Goal: Task Accomplishment & Management: Use online tool/utility

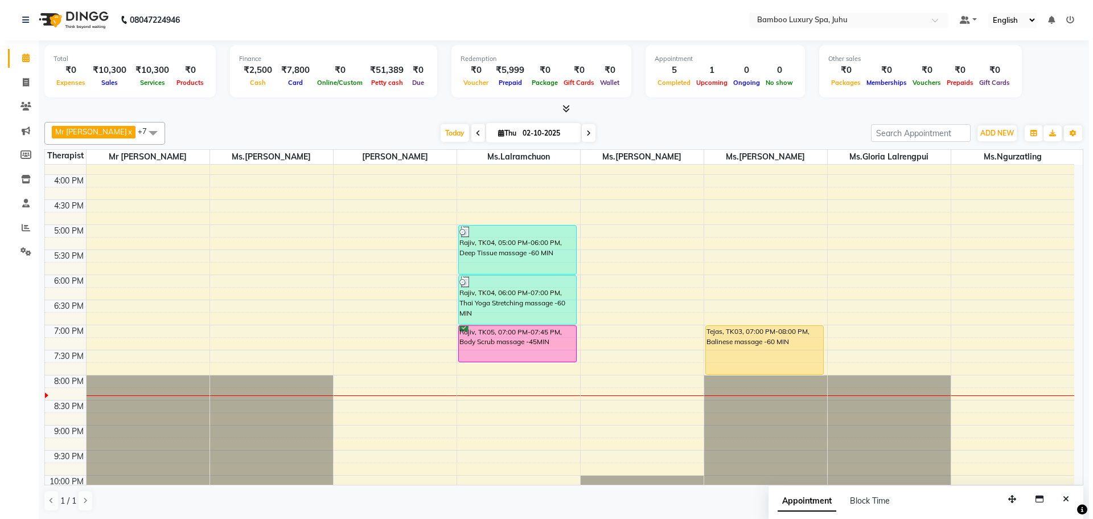
scroll to position [381, 0]
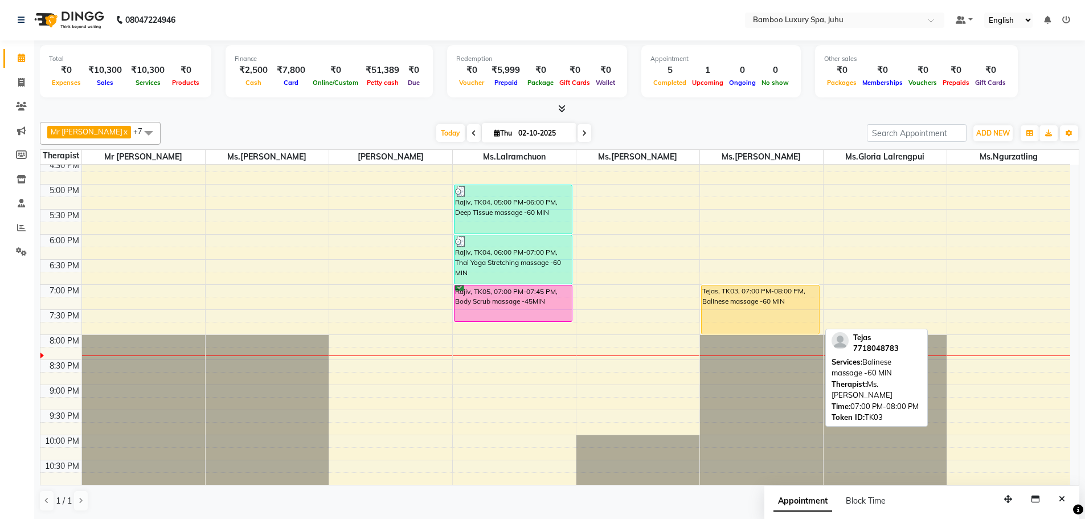
click at [749, 314] on div "Tejas, TK03, 07:00 PM-08:00 PM, Balinese massage -60 MIN" at bounding box center [761, 309] width 118 height 48
select select "1"
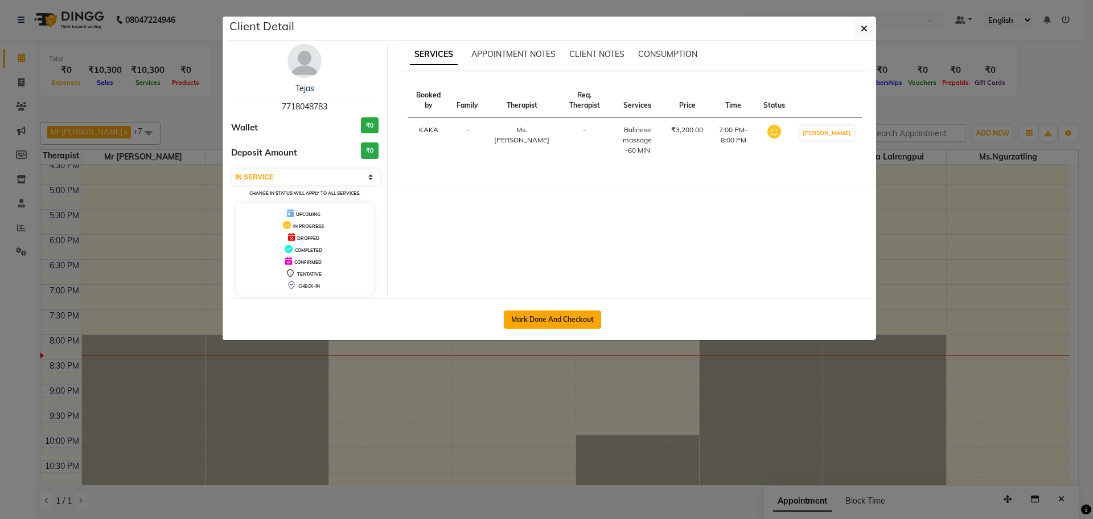
click at [556, 323] on button "Mark Done And Checkout" at bounding box center [552, 319] width 97 height 18
select select "8043"
select select "service"
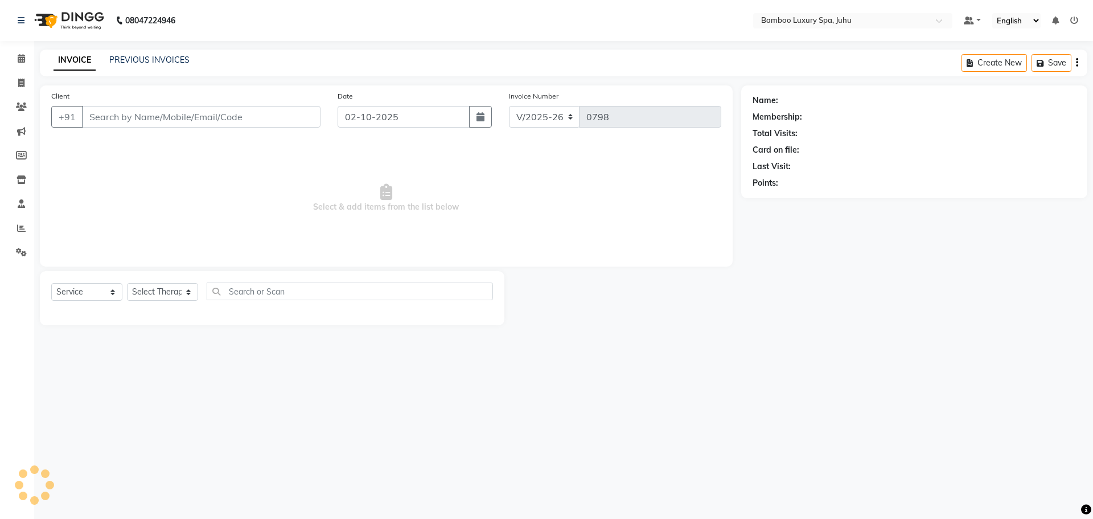
type input "77******83"
select select "75917"
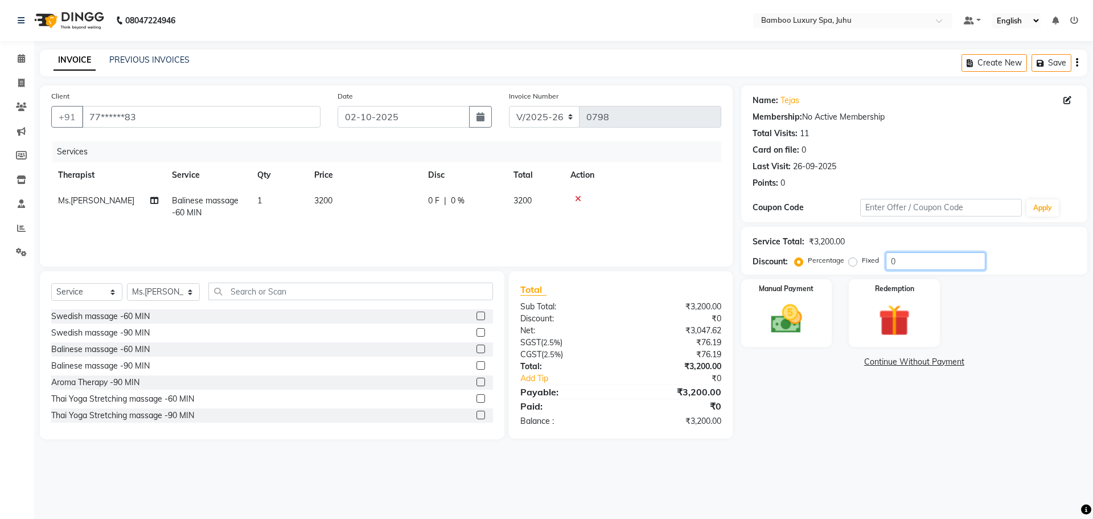
drag, startPoint x: 898, startPoint y: 259, endPoint x: 876, endPoint y: 261, distance: 21.8
click at [876, 261] on div "Percentage Fixed 0" at bounding box center [891, 261] width 189 height 18
type input "10"
click at [797, 320] on img at bounding box center [786, 319] width 53 height 38
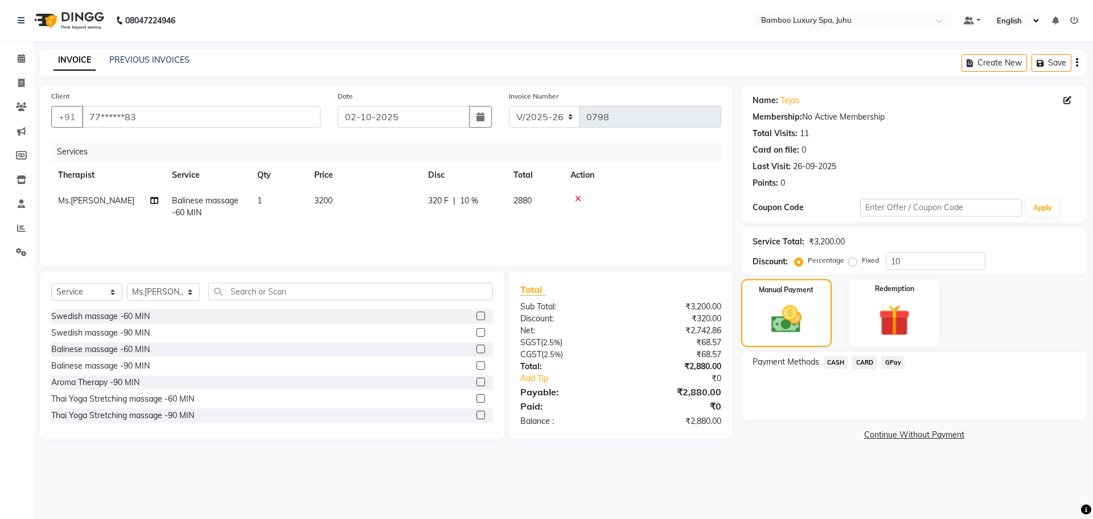
click at [873, 362] on span "CARD" at bounding box center [865, 362] width 24 height 13
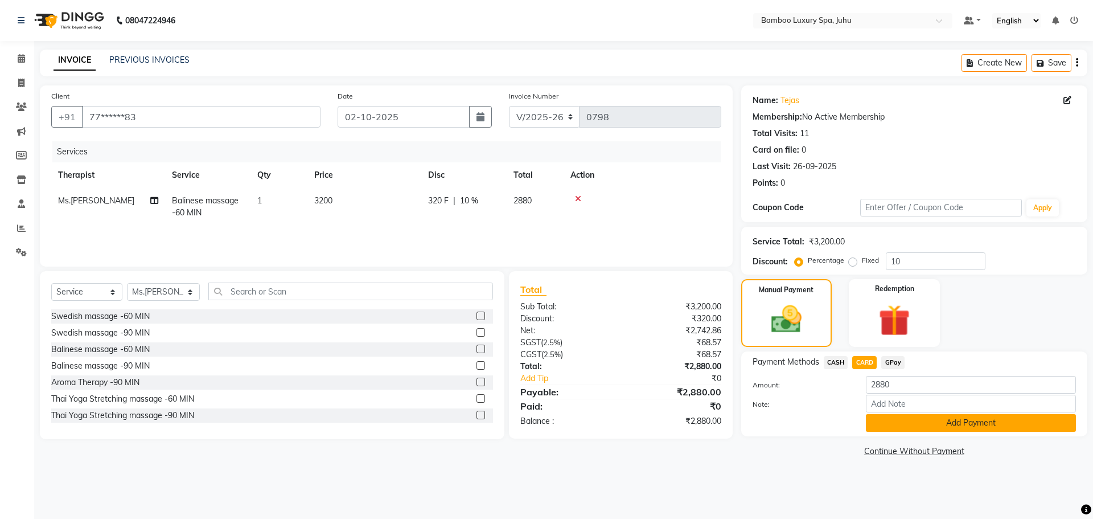
click at [912, 421] on button "Add Payment" at bounding box center [971, 423] width 210 height 18
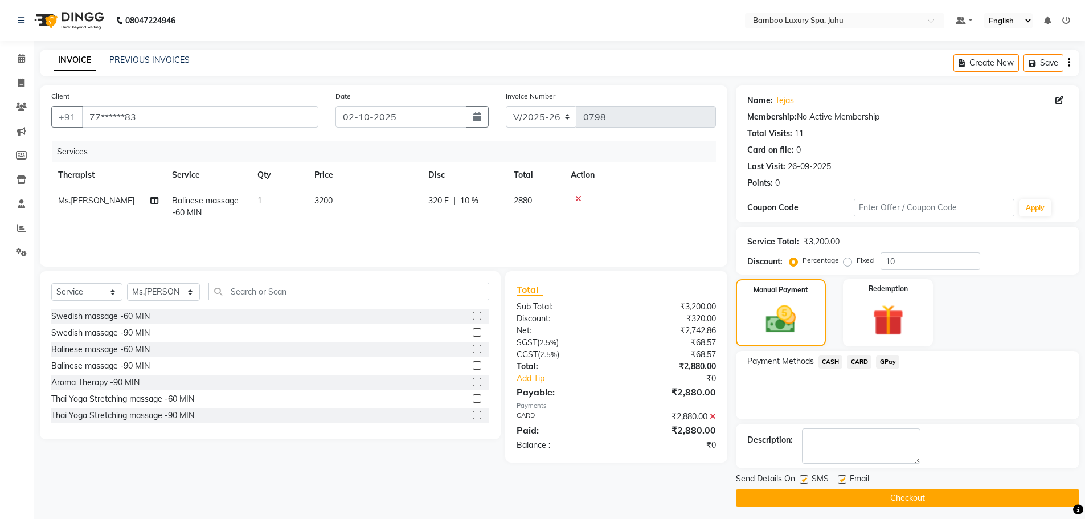
click at [841, 478] on label at bounding box center [842, 479] width 9 height 9
click at [841, 478] on input "checkbox" at bounding box center [841, 479] width 7 height 7
checkbox input "false"
click at [816, 493] on button "Checkout" at bounding box center [907, 498] width 343 height 18
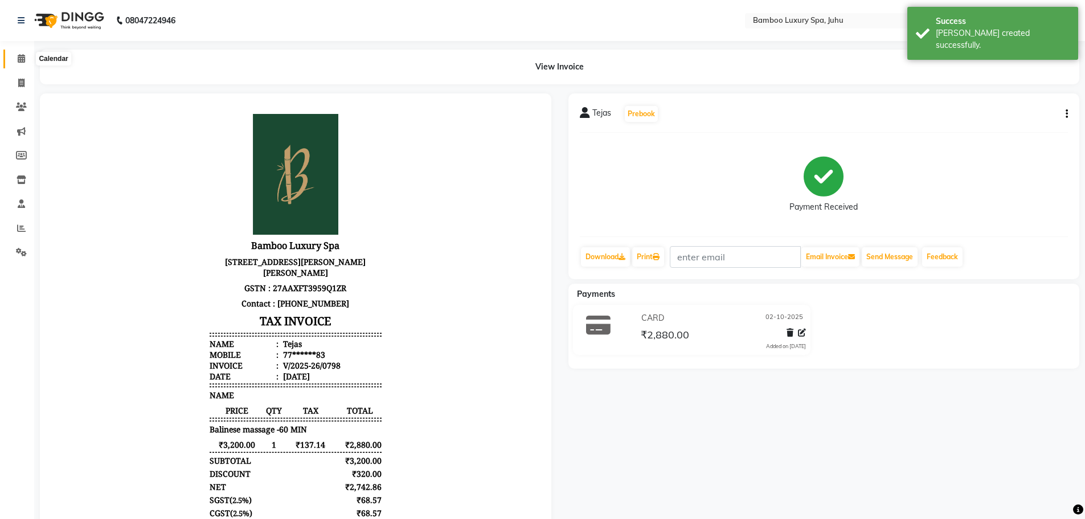
drag, startPoint x: 21, startPoint y: 61, endPoint x: 120, endPoint y: 3, distance: 114.4
click at [21, 61] on icon at bounding box center [21, 58] width 7 height 9
